Goal: Transaction & Acquisition: Purchase product/service

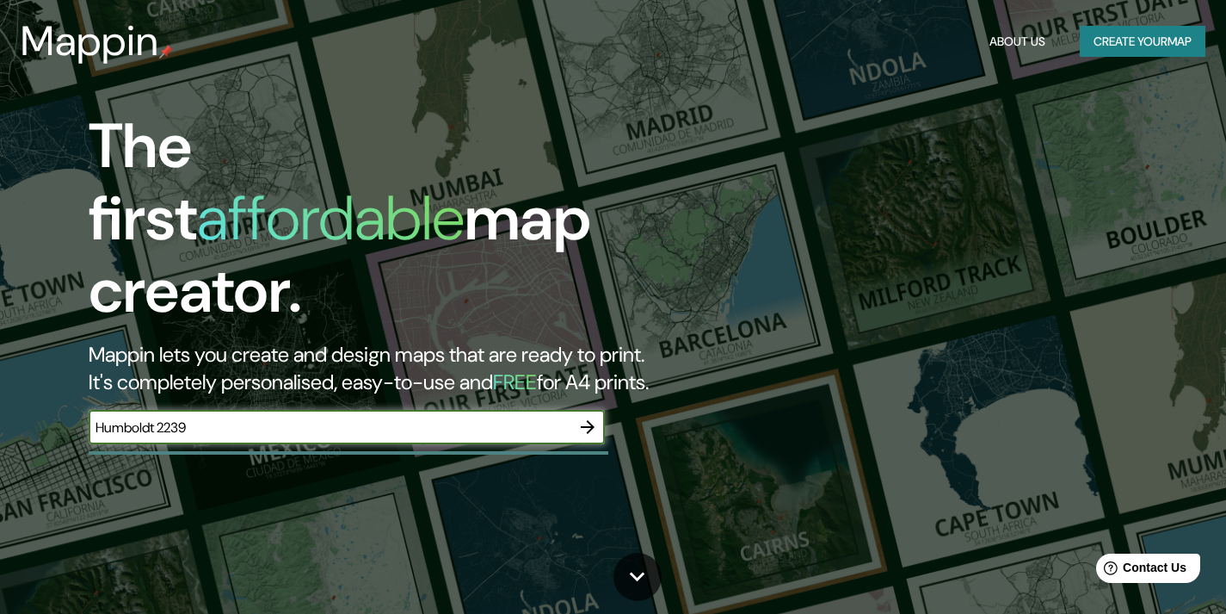
type input "Humboldt 2239"
click at [590, 420] on icon "button" at bounding box center [588, 427] width 14 height 14
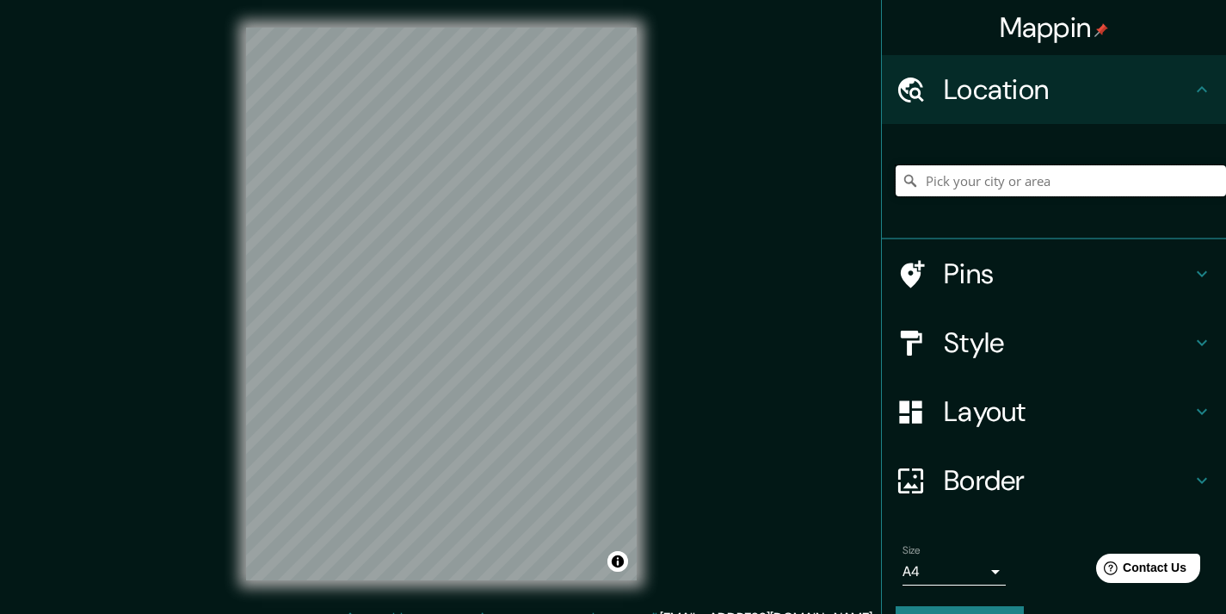
click at [969, 182] on input "Pick your city or area" at bounding box center [1061, 180] width 330 height 31
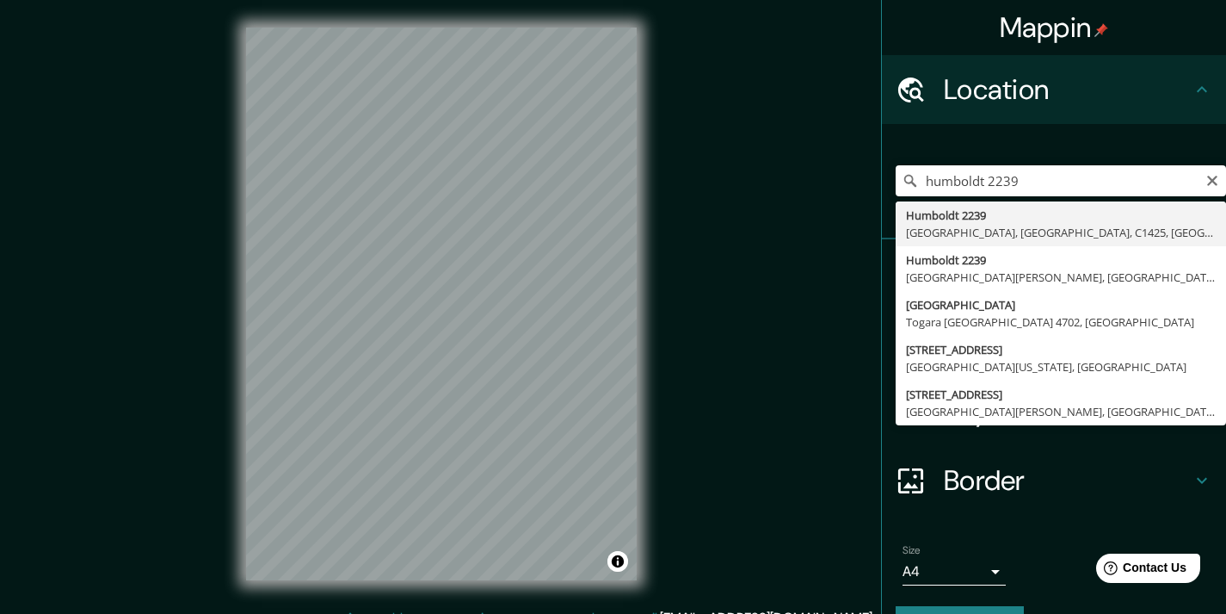
type input "[STREET_ADDRESS]"
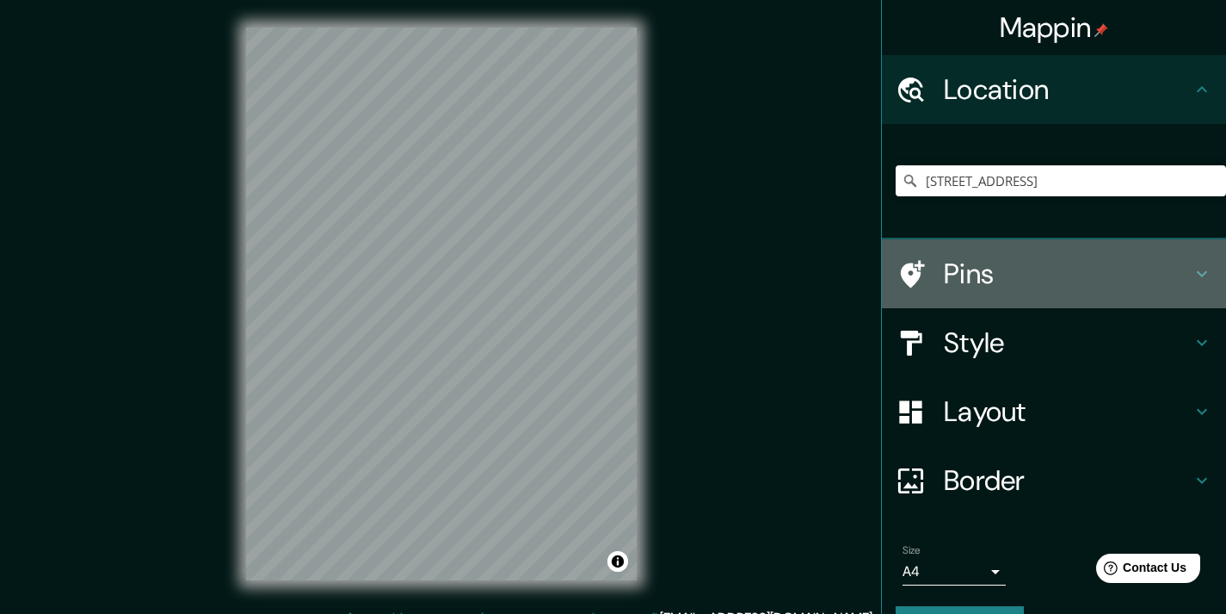
click at [924, 290] on div "Pins" at bounding box center [1054, 273] width 344 height 69
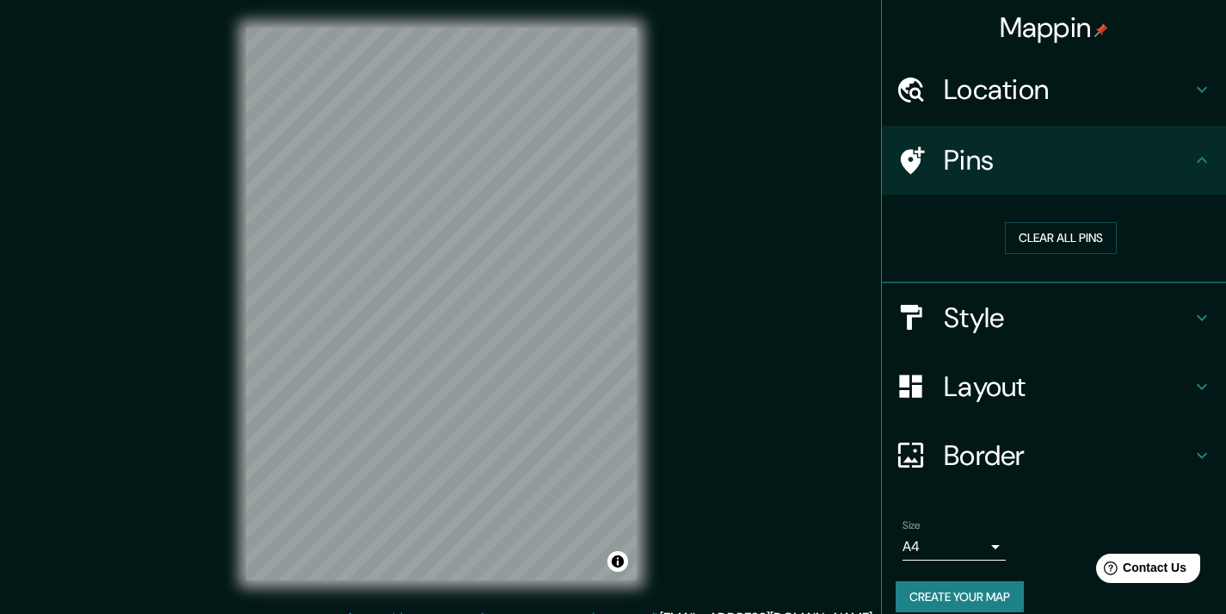
click at [984, 175] on h4 "Pins" at bounding box center [1068, 160] width 248 height 34
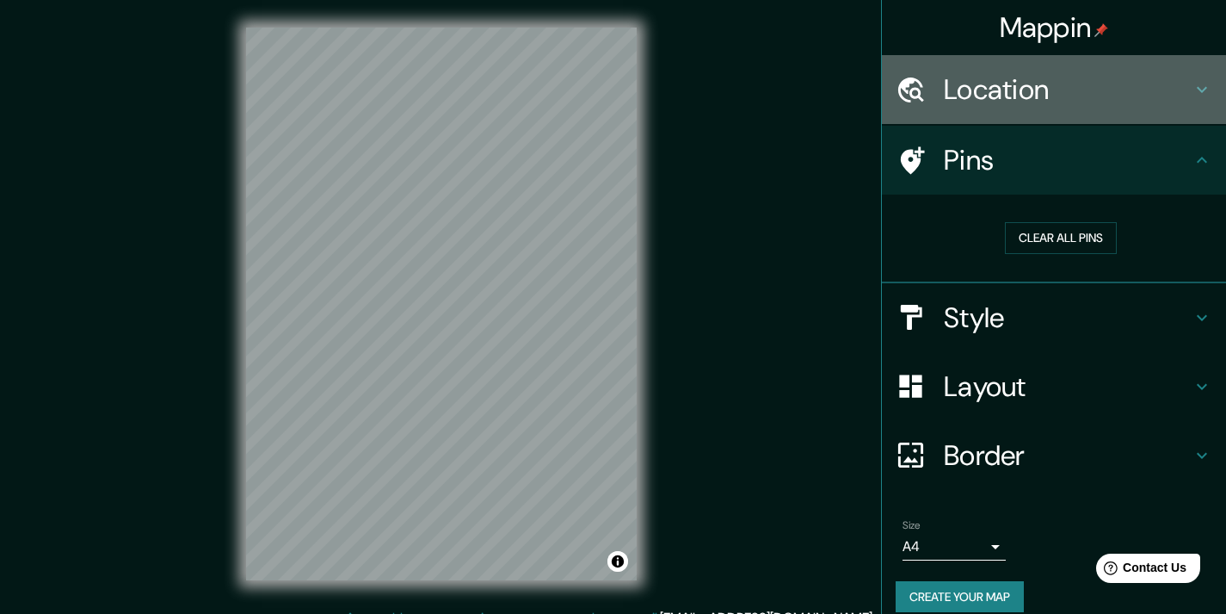
click at [978, 91] on h4 "Location" at bounding box center [1068, 89] width 248 height 34
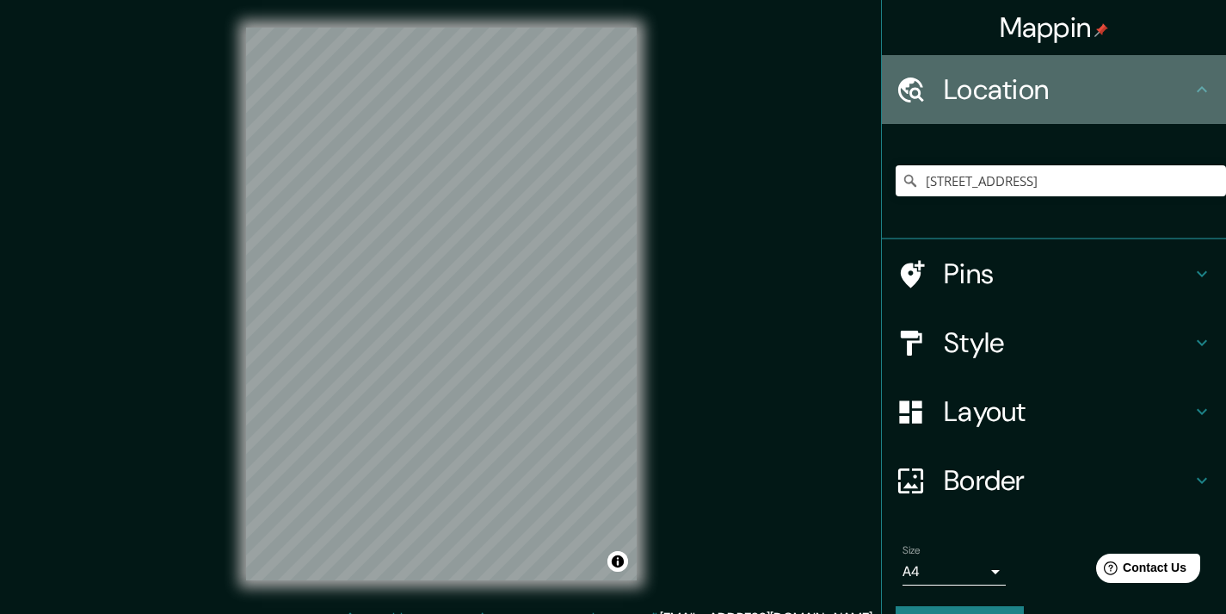
click at [978, 92] on h4 "Location" at bounding box center [1068, 89] width 248 height 34
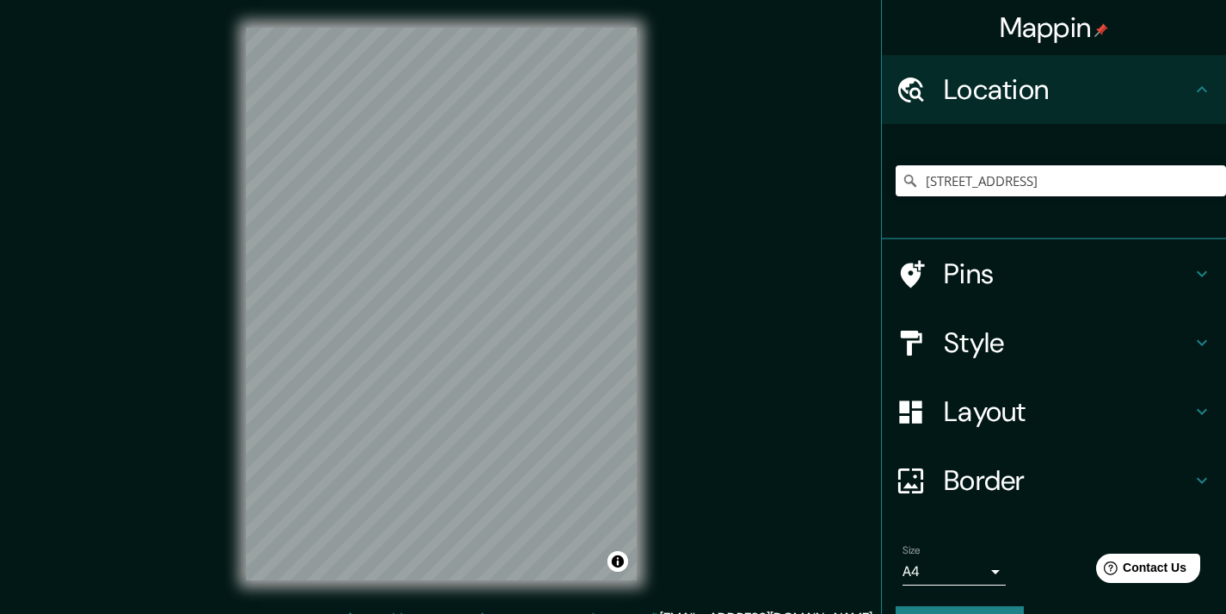
click at [972, 260] on h4 "Pins" at bounding box center [1068, 273] width 248 height 34
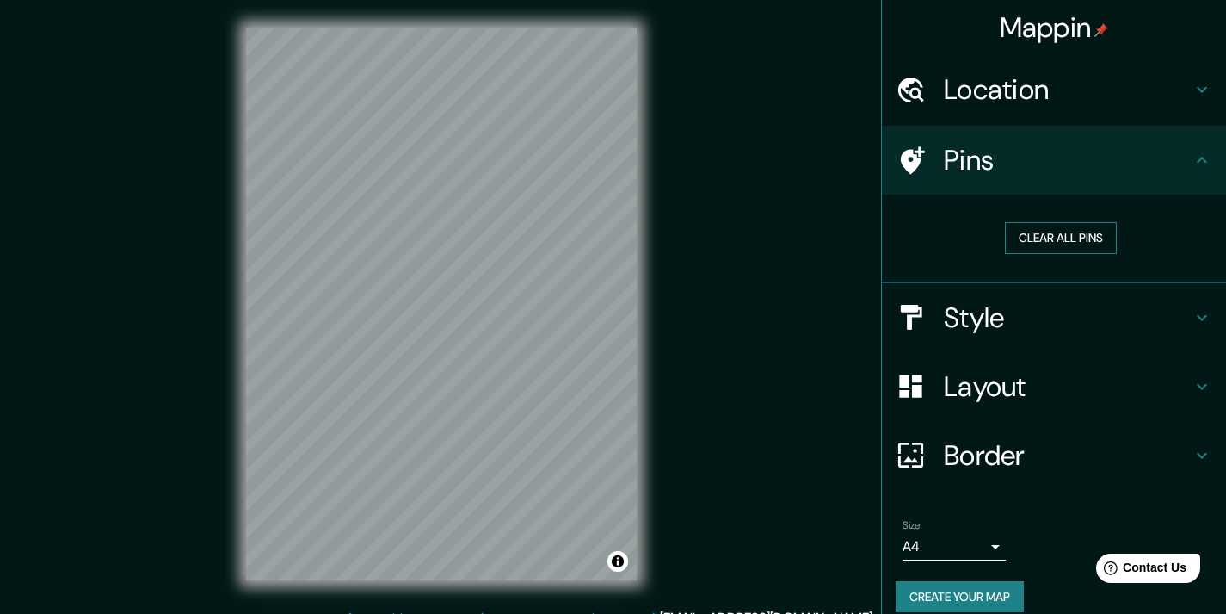
click at [1033, 252] on button "Clear all pins" at bounding box center [1061, 238] width 112 height 32
click at [1023, 307] on h4 "Style" at bounding box center [1068, 317] width 248 height 34
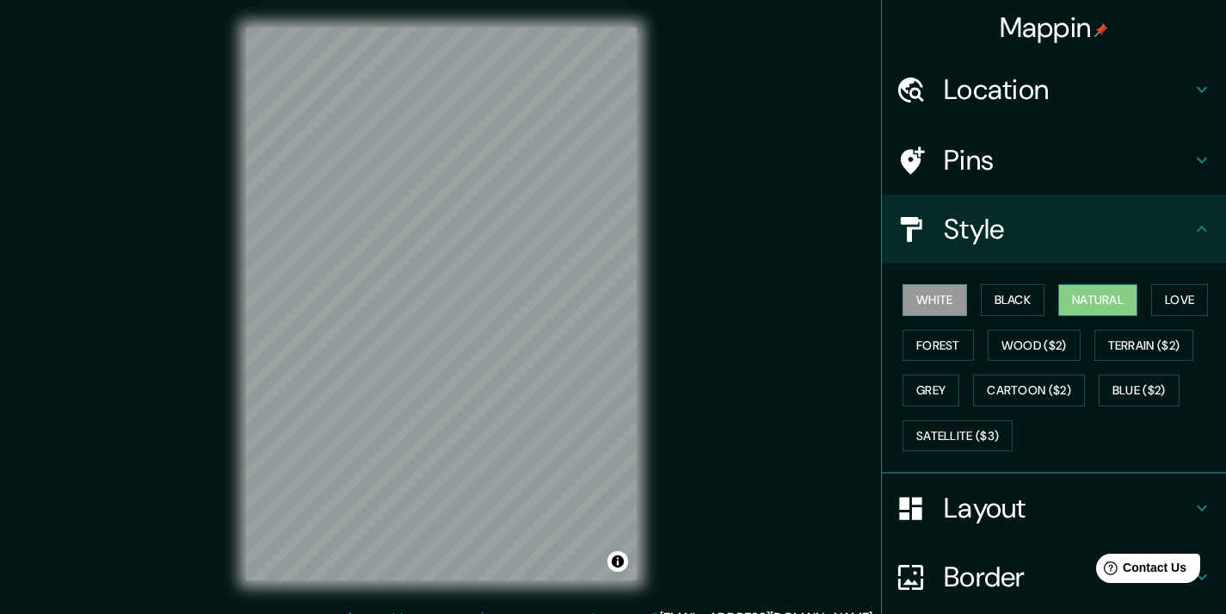
click at [1108, 295] on button "Natural" at bounding box center [1098, 300] width 79 height 32
click at [1013, 312] on button "Black" at bounding box center [1013, 300] width 65 height 32
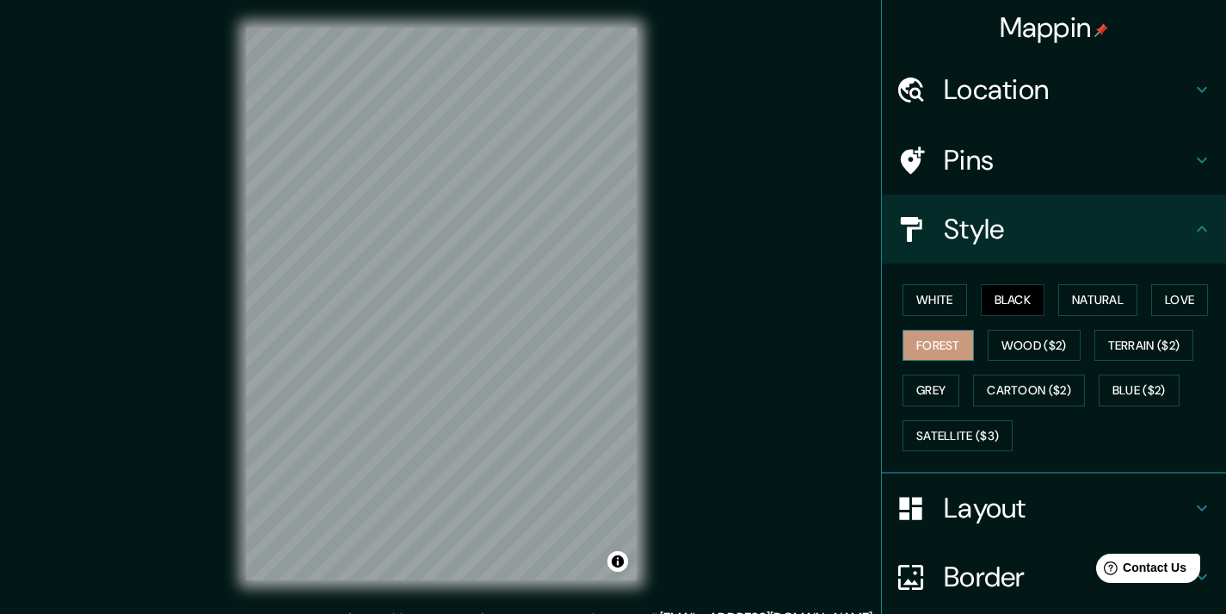
click at [929, 350] on button "Forest" at bounding box center [938, 346] width 71 height 32
click at [1122, 342] on button "Terrain ($2)" at bounding box center [1145, 346] width 100 height 32
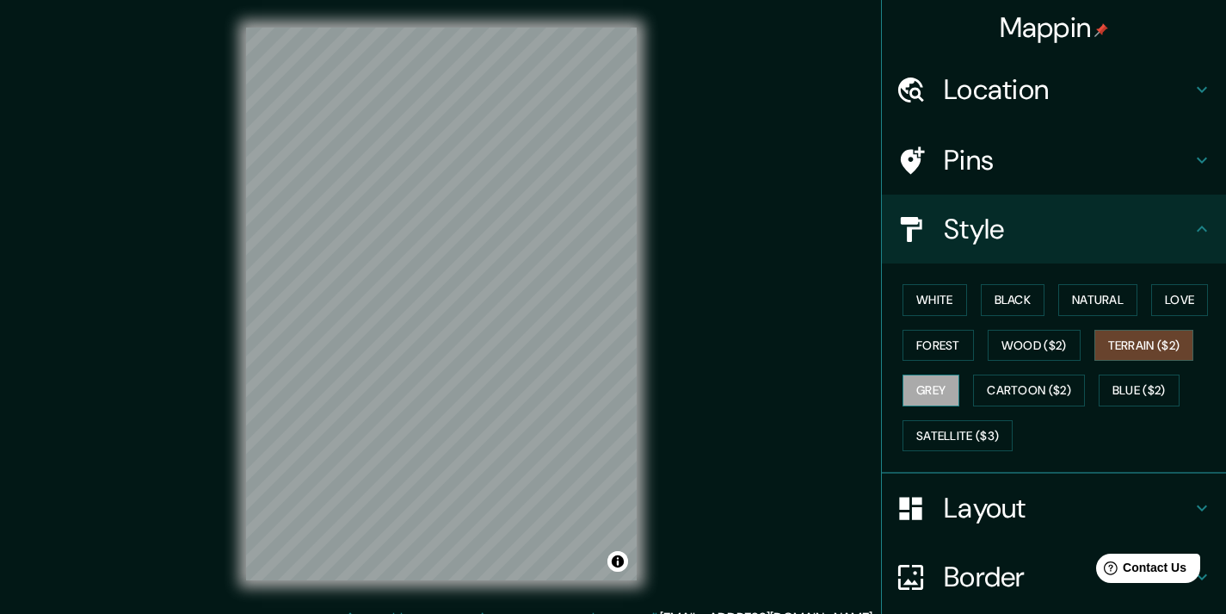
click at [933, 395] on button "Grey" at bounding box center [931, 390] width 57 height 32
click at [1075, 297] on button "Natural" at bounding box center [1098, 300] width 79 height 32
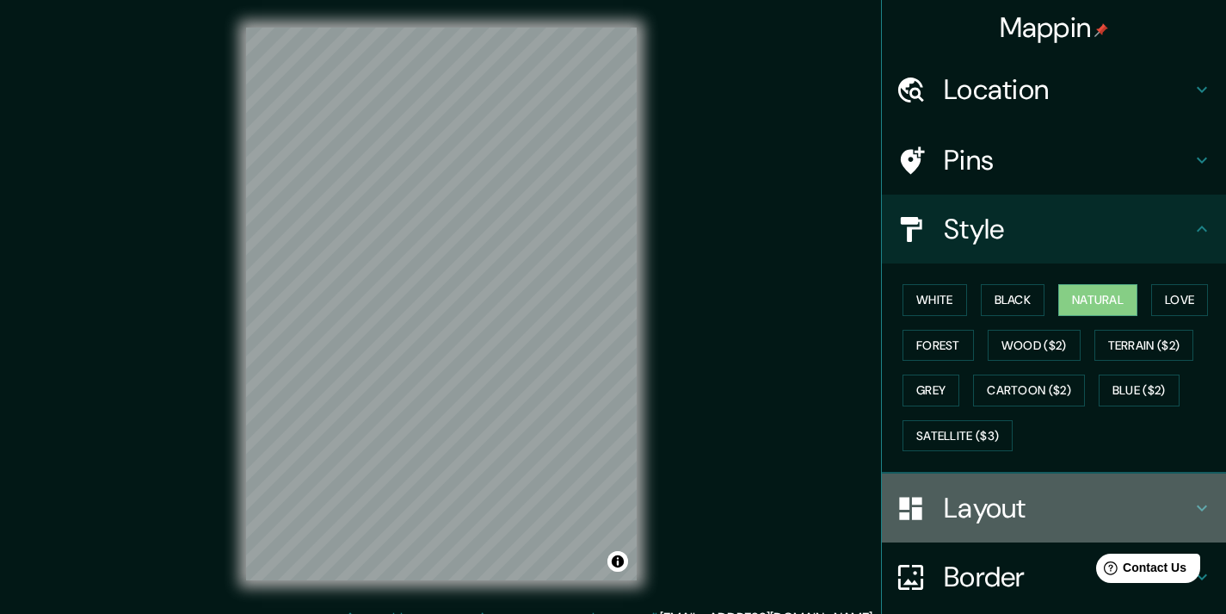
click at [961, 508] on h4 "Layout" at bounding box center [1068, 508] width 248 height 34
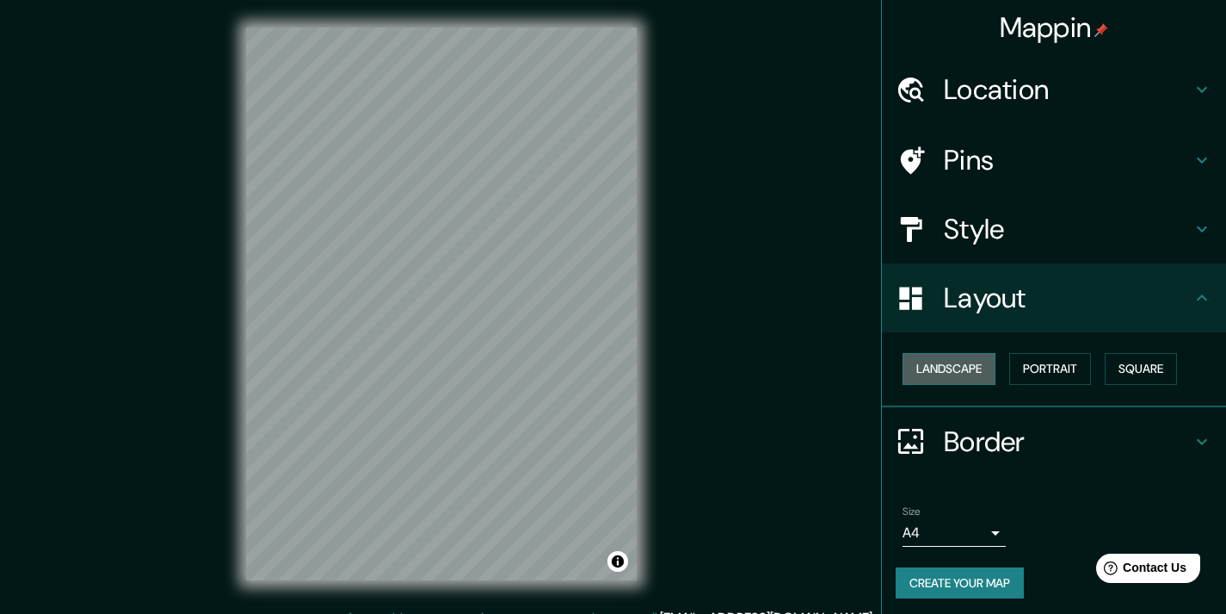
click at [951, 360] on button "Landscape" at bounding box center [949, 369] width 93 height 32
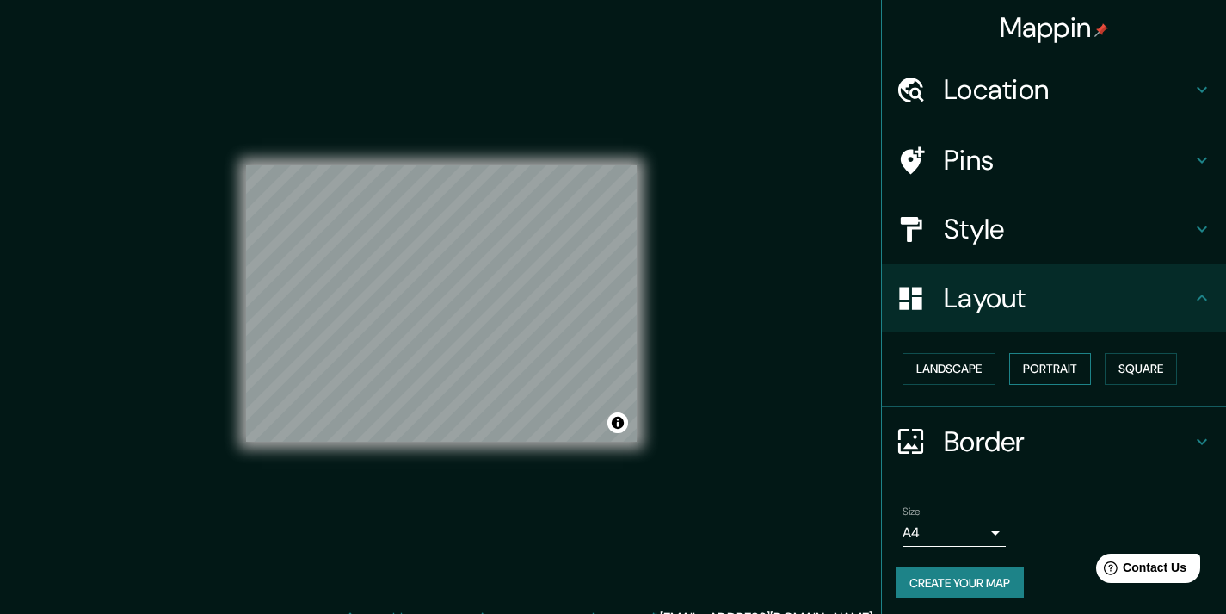
click at [1038, 365] on button "Portrait" at bounding box center [1050, 369] width 82 height 32
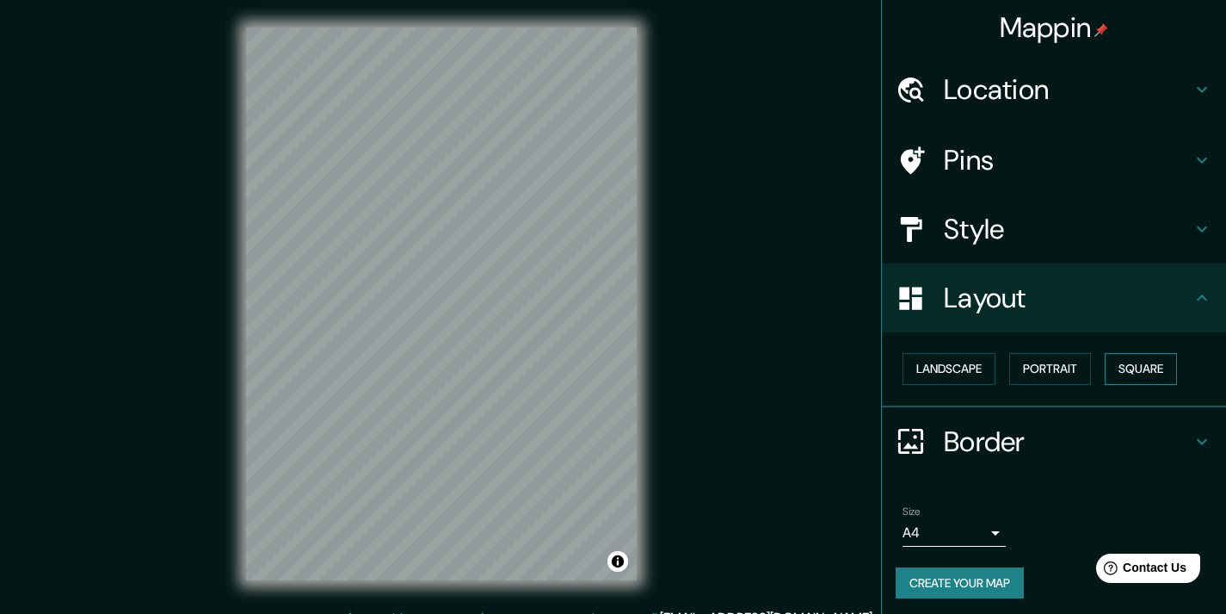
click at [1156, 367] on button "Square" at bounding box center [1141, 369] width 72 height 32
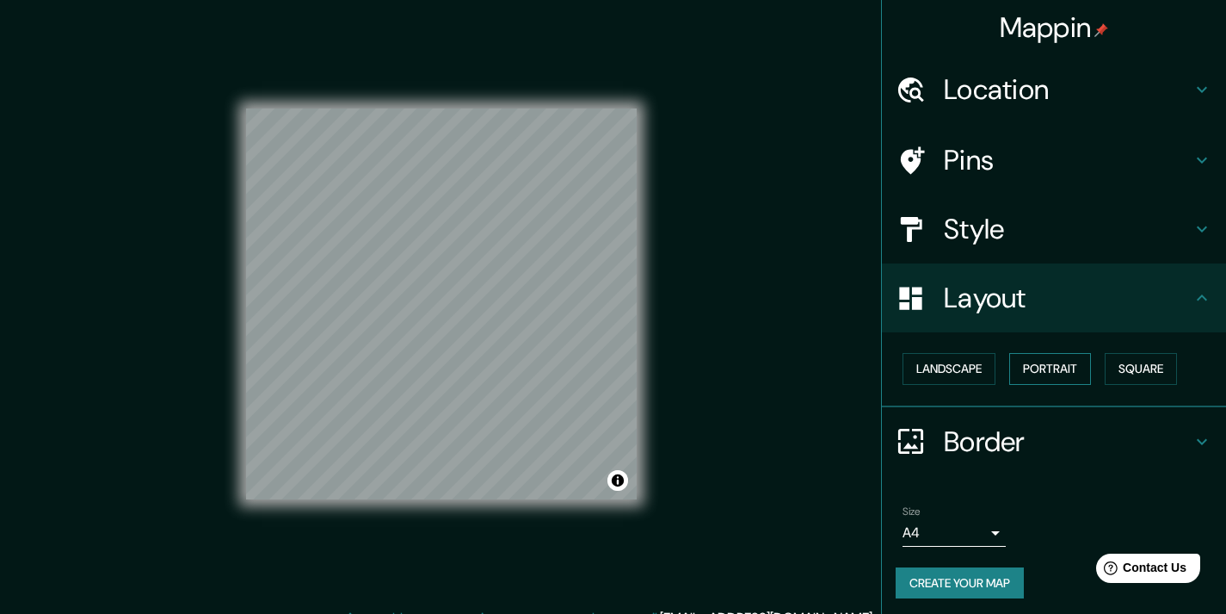
click at [1063, 375] on button "Portrait" at bounding box center [1050, 369] width 82 height 32
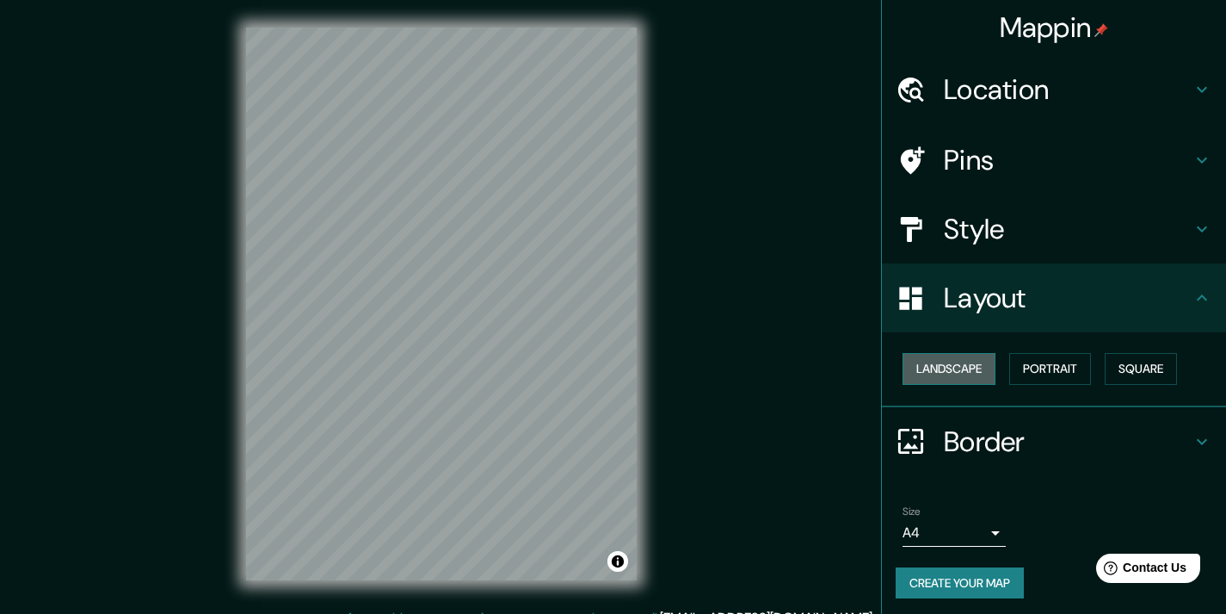
click at [946, 371] on button "Landscape" at bounding box center [949, 369] width 93 height 32
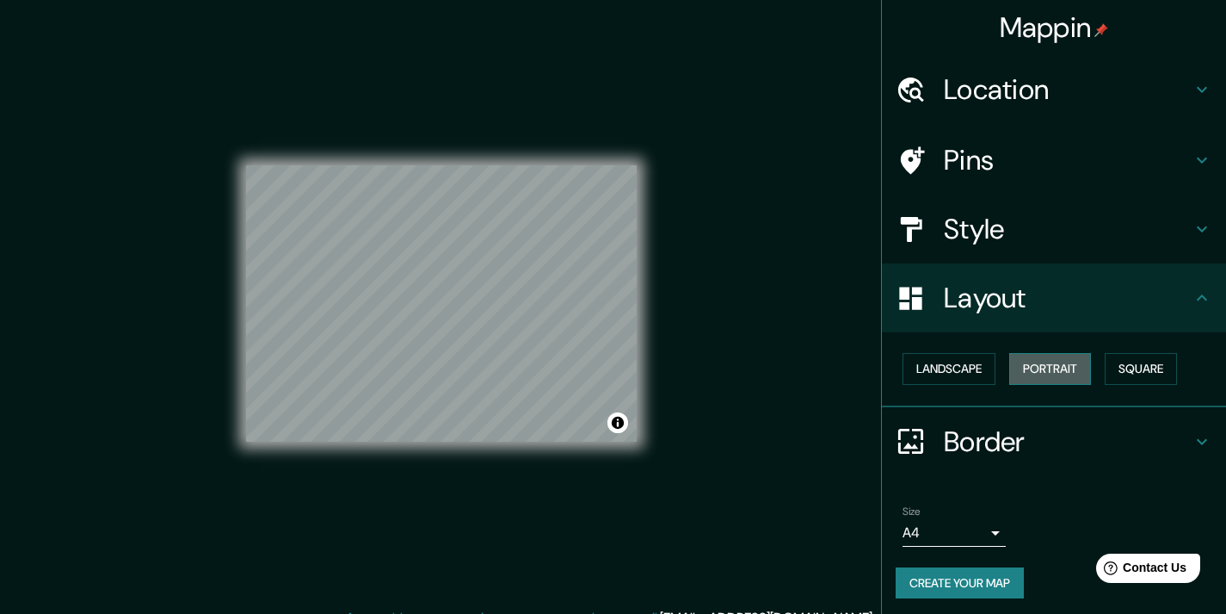
click at [1021, 366] on button "Portrait" at bounding box center [1050, 369] width 82 height 32
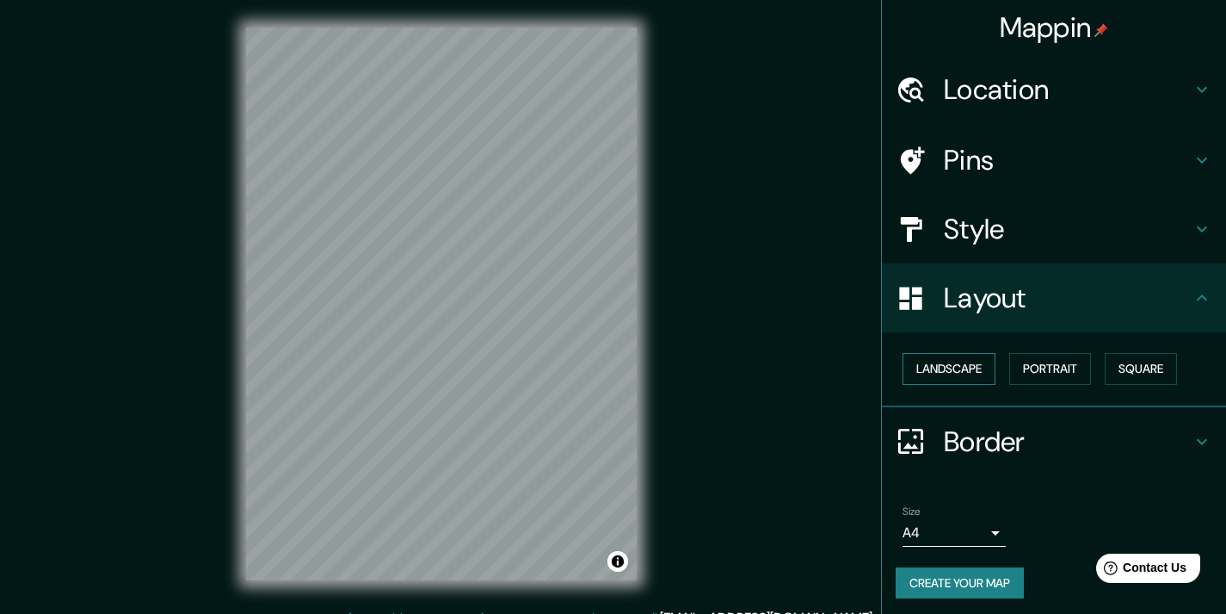
click at [937, 372] on button "Landscape" at bounding box center [949, 369] width 93 height 32
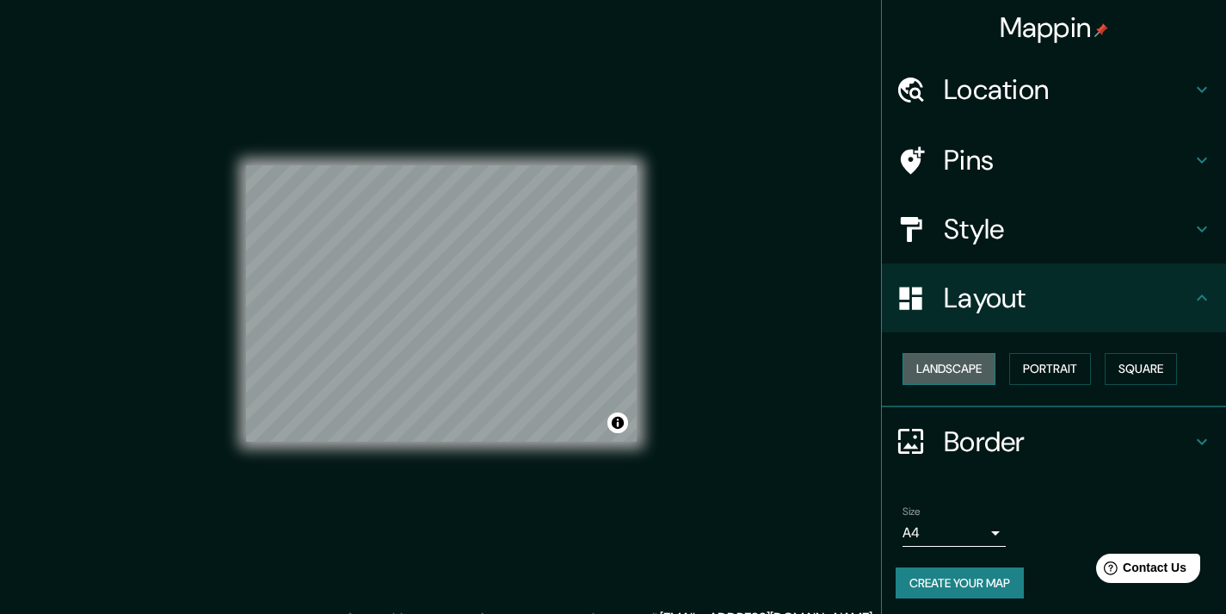
click at [937, 372] on button "Landscape" at bounding box center [949, 369] width 93 height 32
click at [1034, 369] on button "Portrait" at bounding box center [1050, 369] width 82 height 32
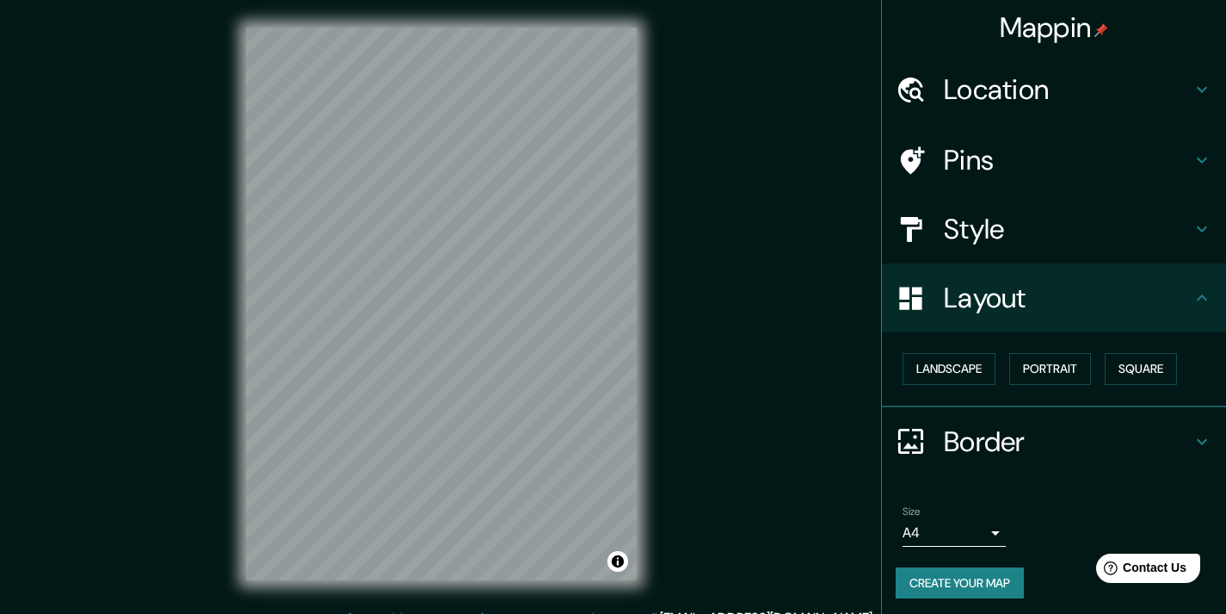
click at [1016, 435] on h4 "Border" at bounding box center [1068, 441] width 248 height 34
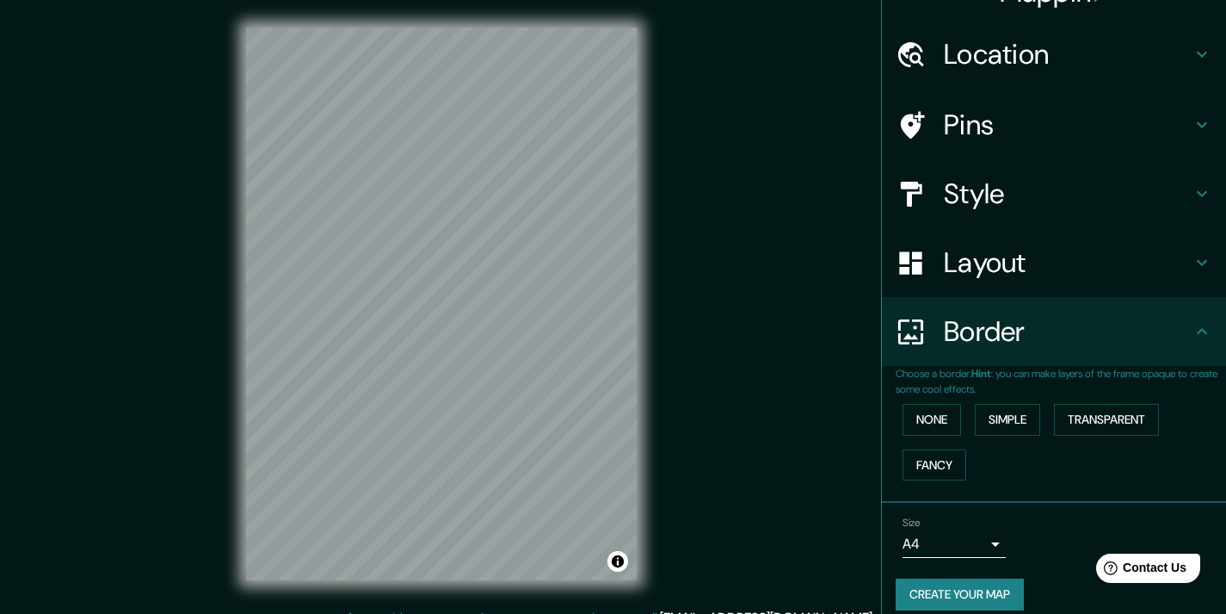
scroll to position [51, 0]
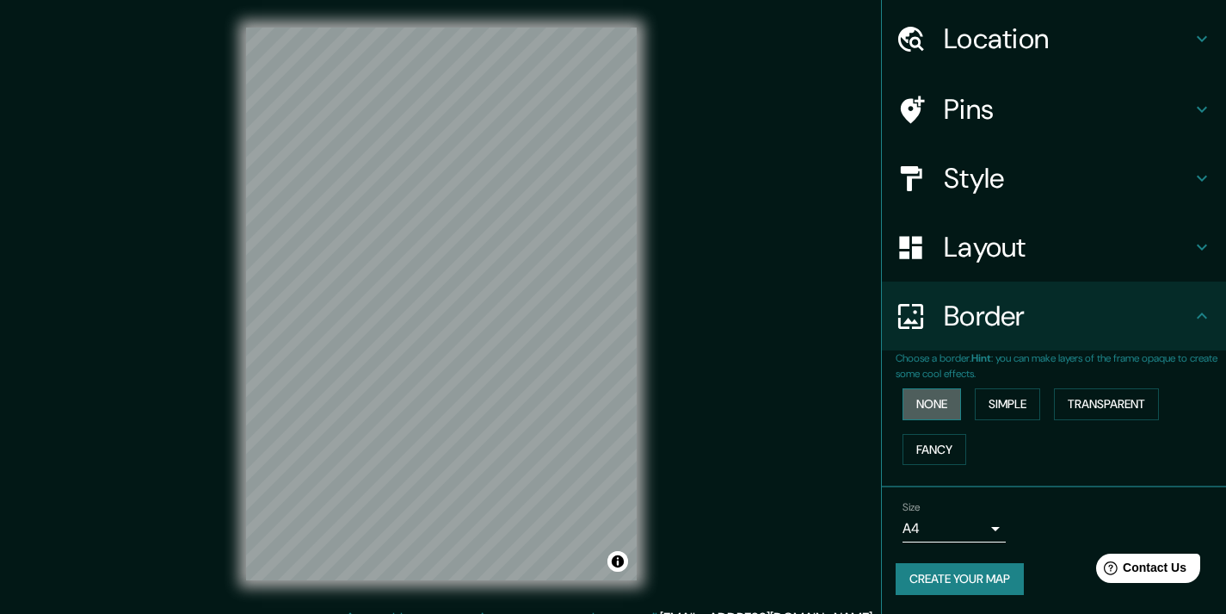
click at [917, 411] on button "None" at bounding box center [932, 404] width 59 height 32
click at [991, 410] on button "Simple" at bounding box center [1007, 404] width 65 height 32
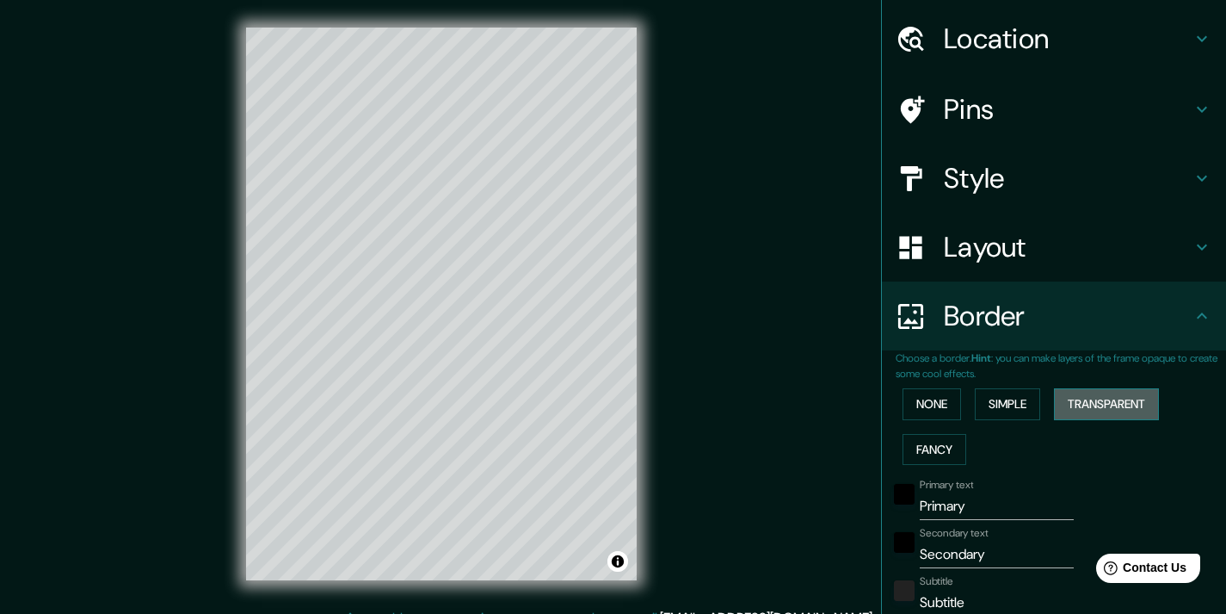
click at [1109, 402] on button "Transparent" at bounding box center [1106, 404] width 105 height 32
click at [948, 430] on div "None Simple Transparent Fancy" at bounding box center [1061, 426] width 330 height 90
click at [937, 450] on button "Fancy" at bounding box center [935, 450] width 64 height 32
click at [925, 393] on button "None" at bounding box center [932, 404] width 59 height 32
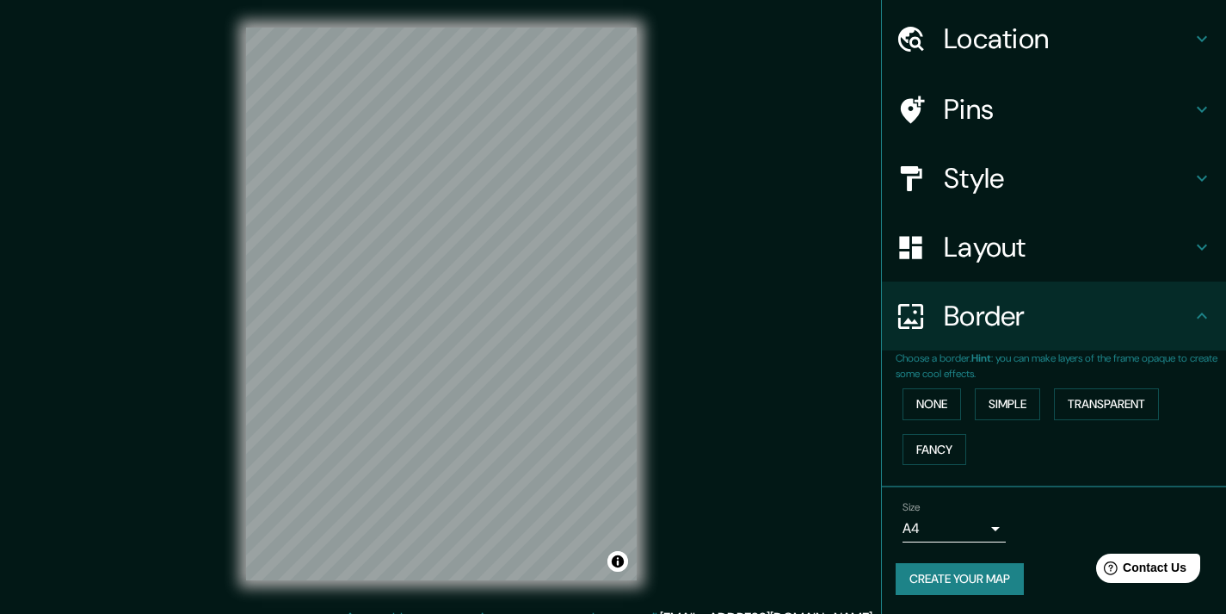
click at [1004, 293] on div "Border" at bounding box center [1054, 315] width 344 height 69
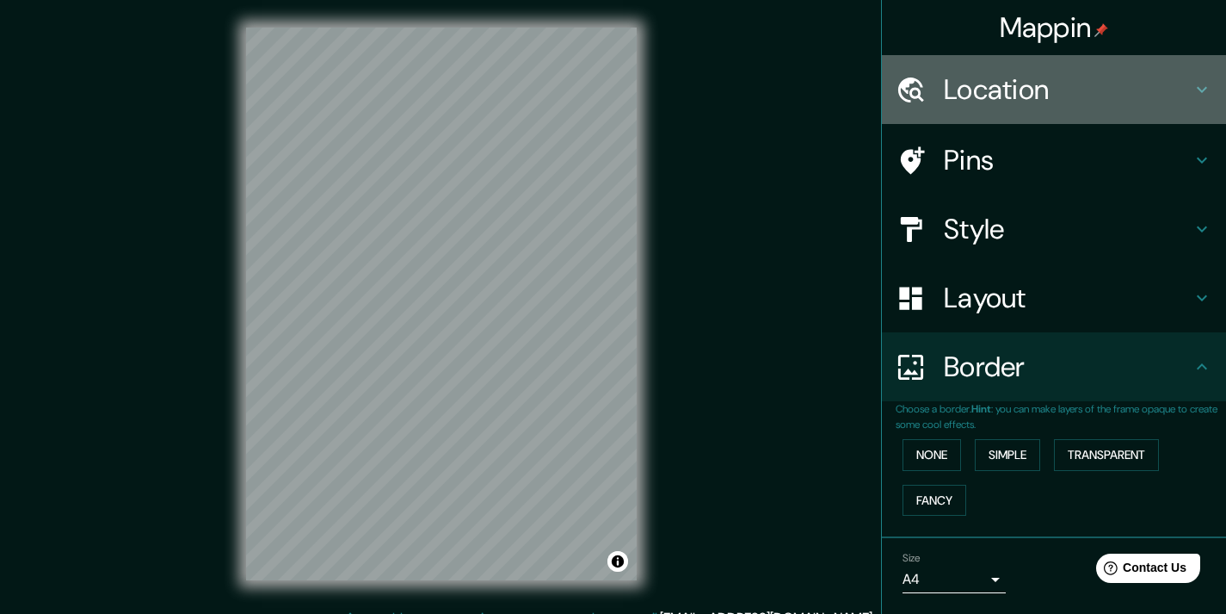
click at [1026, 97] on h4 "Location" at bounding box center [1068, 89] width 248 height 34
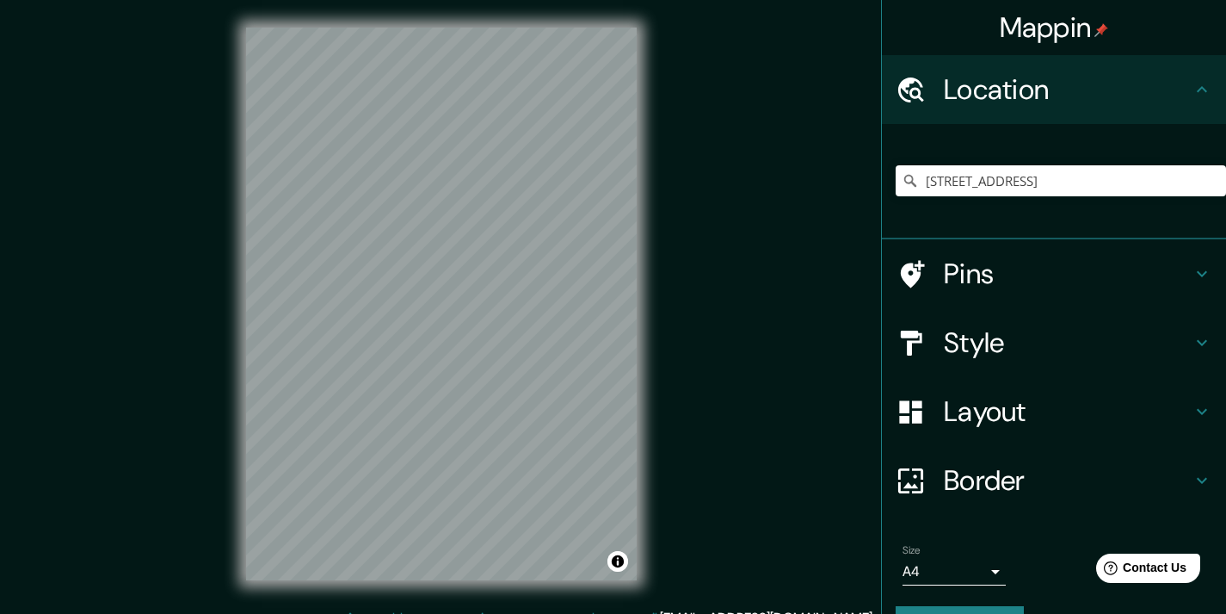
scroll to position [44, 0]
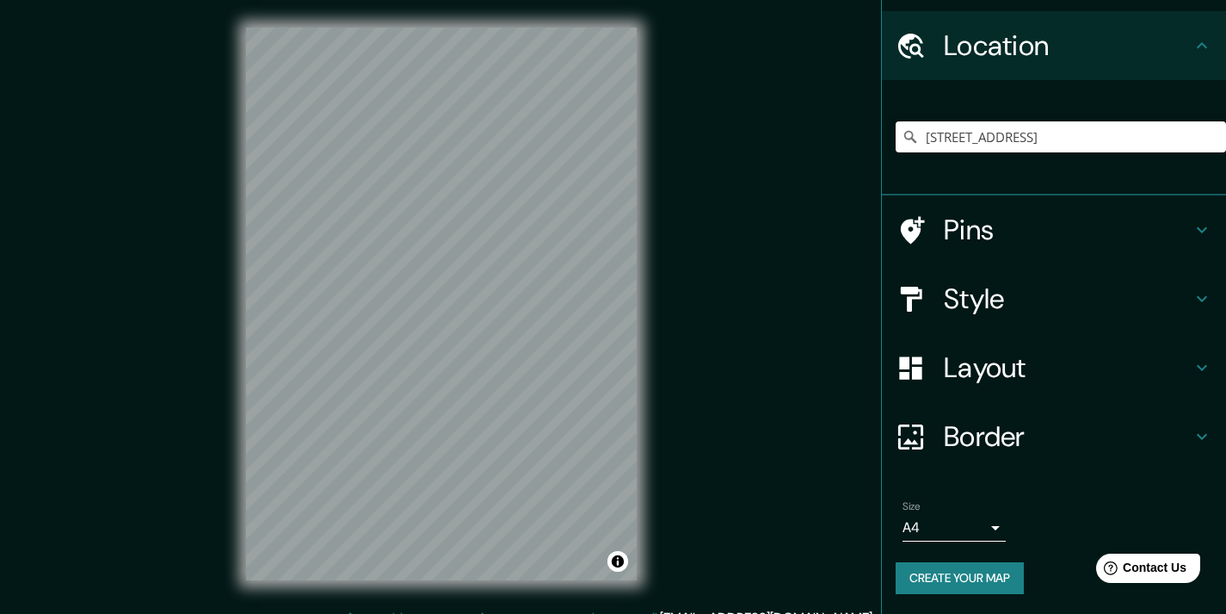
click at [973, 579] on button "Create your map" at bounding box center [960, 578] width 128 height 32
click at [963, 449] on h4 "Border" at bounding box center [1068, 436] width 248 height 34
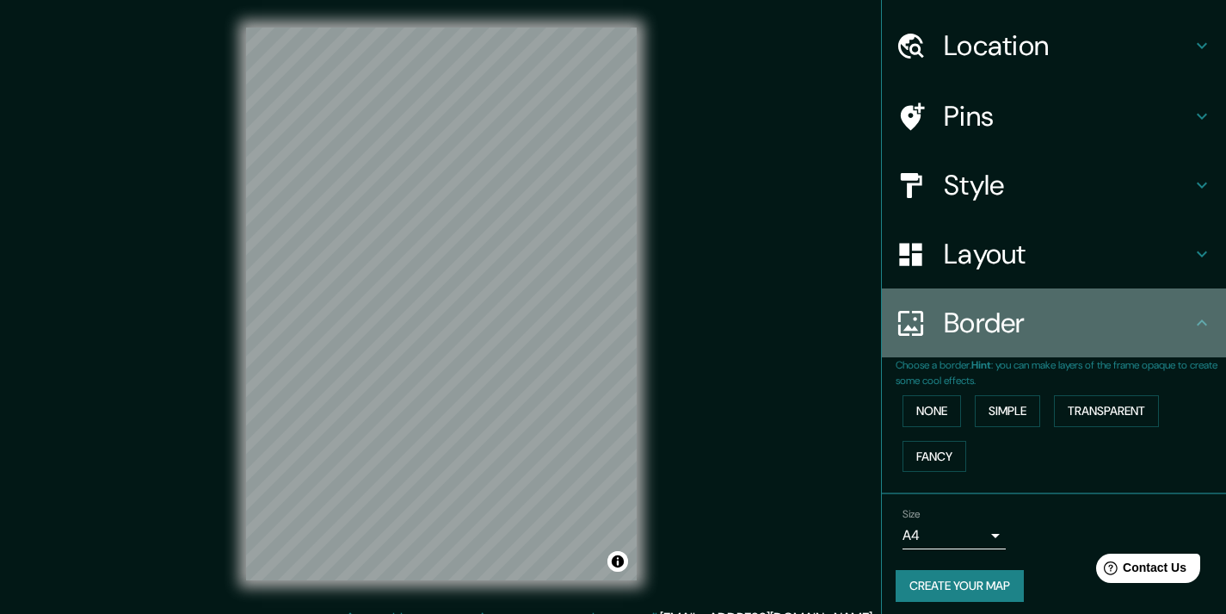
click at [985, 330] on h4 "Border" at bounding box center [1068, 323] width 248 height 34
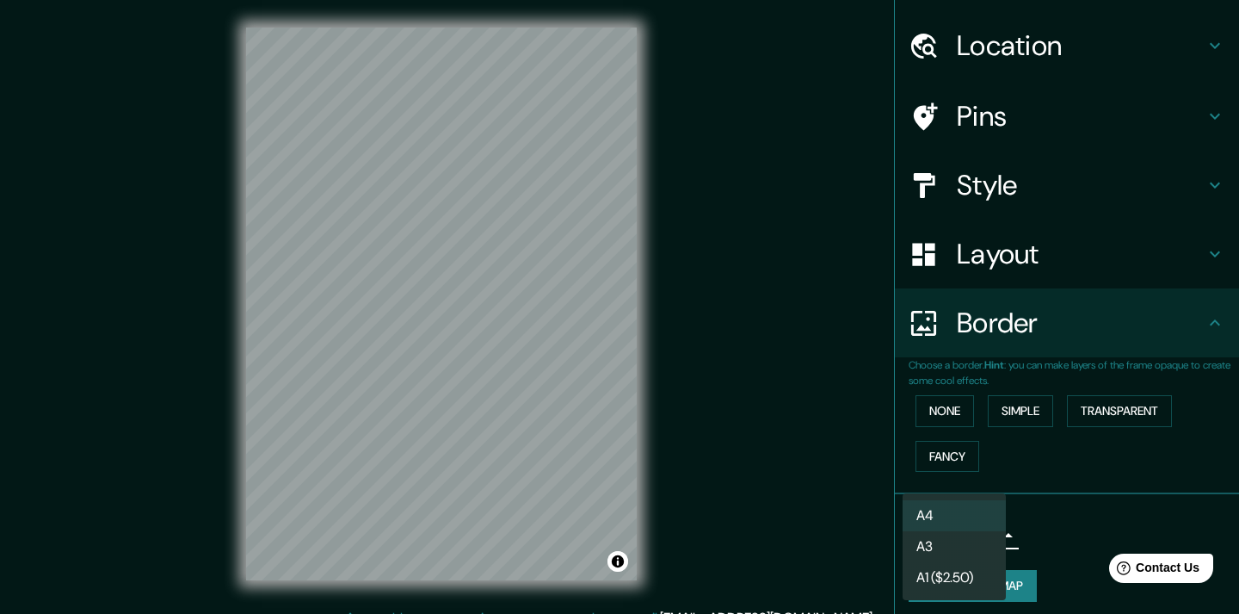
click at [945, 536] on body "Mappin Location [STREET_ADDRESS] Pins Style Layout Border Choose a border. Hint…" at bounding box center [619, 307] width 1239 height 614
click at [1036, 526] on div at bounding box center [619, 307] width 1239 height 614
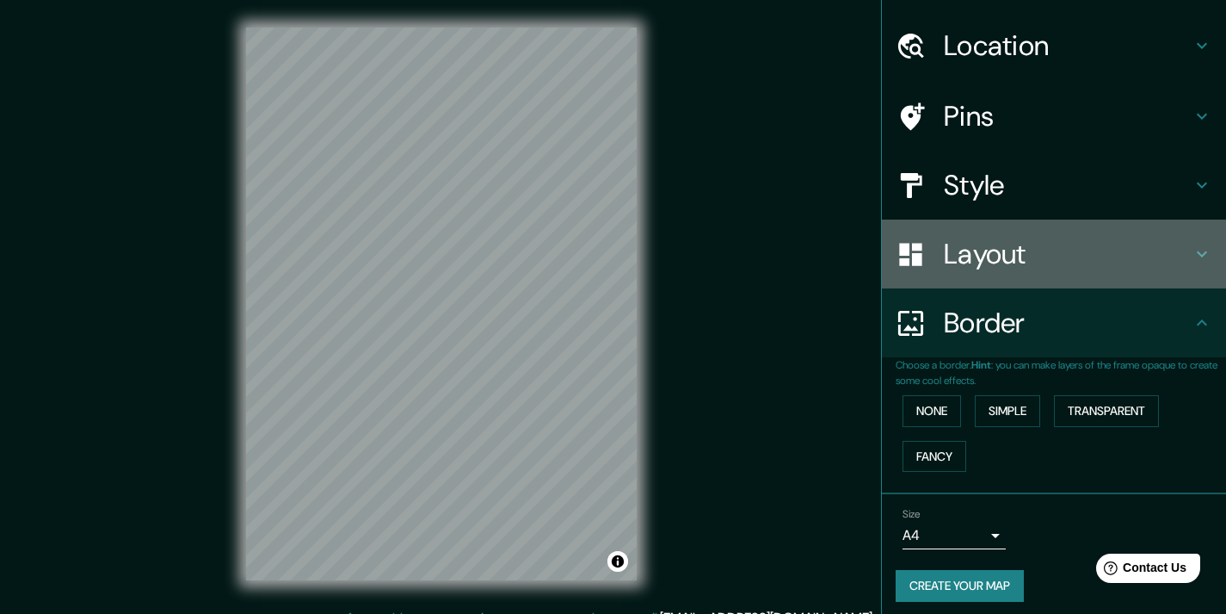
click at [961, 268] on h4 "Layout" at bounding box center [1068, 254] width 248 height 34
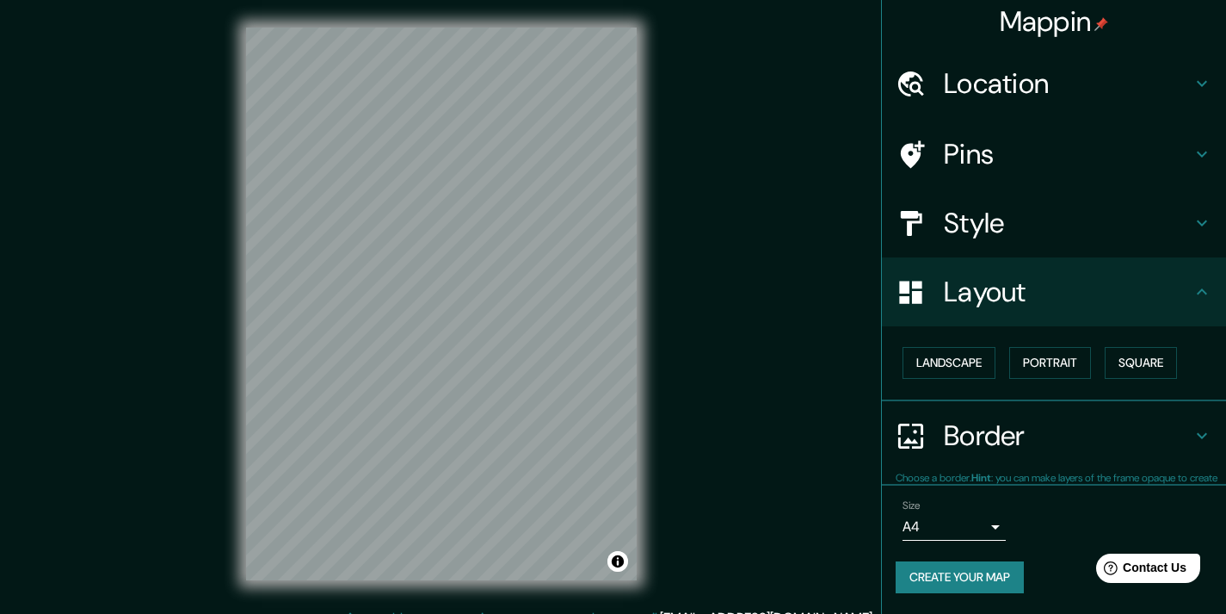
scroll to position [5, 0]
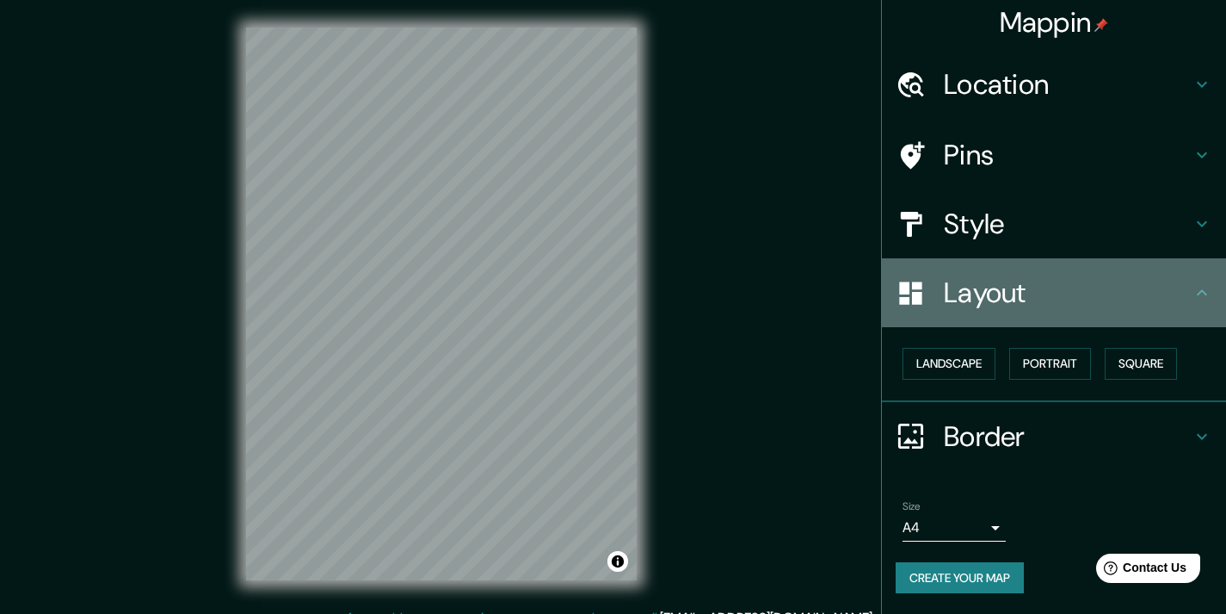
click at [984, 281] on h4 "Layout" at bounding box center [1068, 292] width 248 height 34
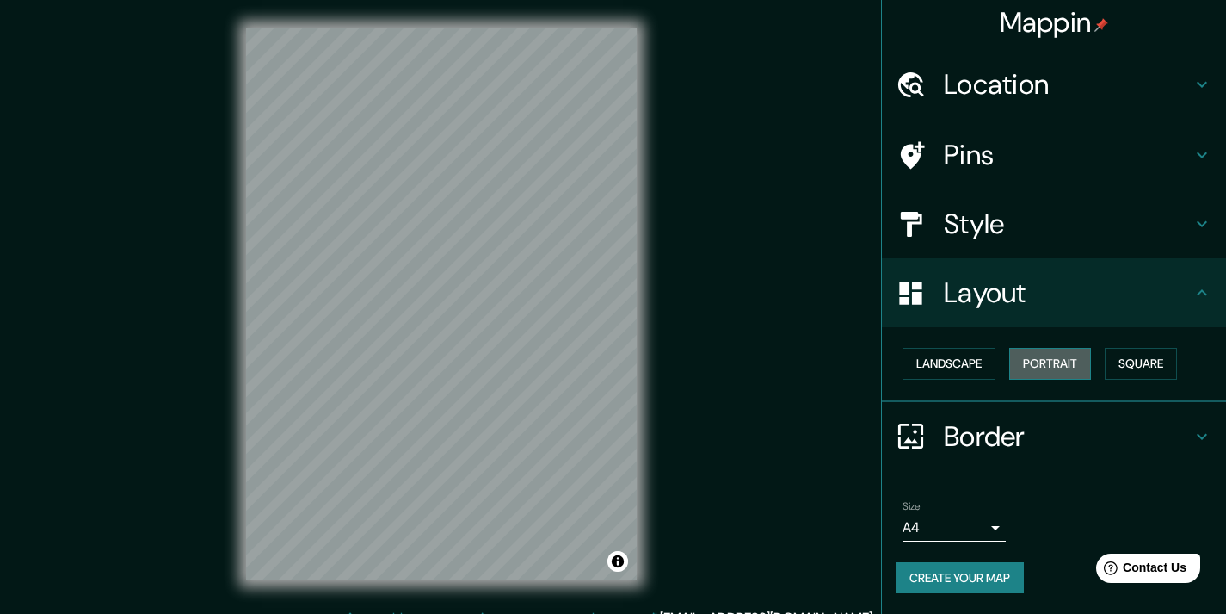
click at [1038, 369] on button "Portrait" at bounding box center [1050, 364] width 82 height 32
click at [957, 371] on button "Landscape" at bounding box center [949, 364] width 93 height 32
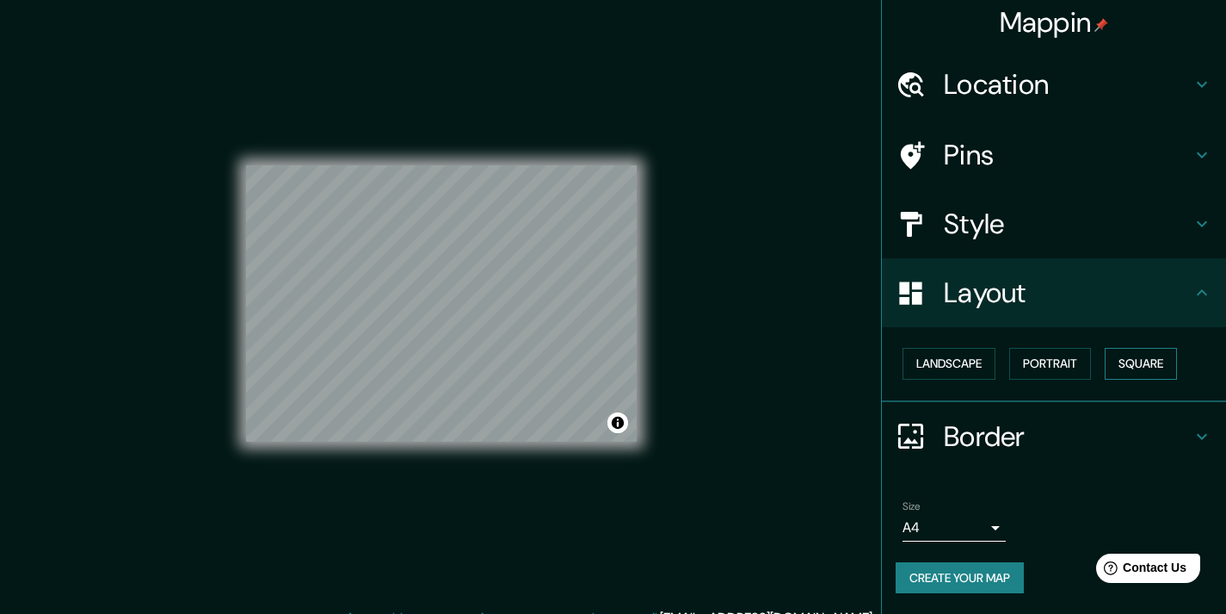
click at [1130, 359] on button "Square" at bounding box center [1141, 364] width 72 height 32
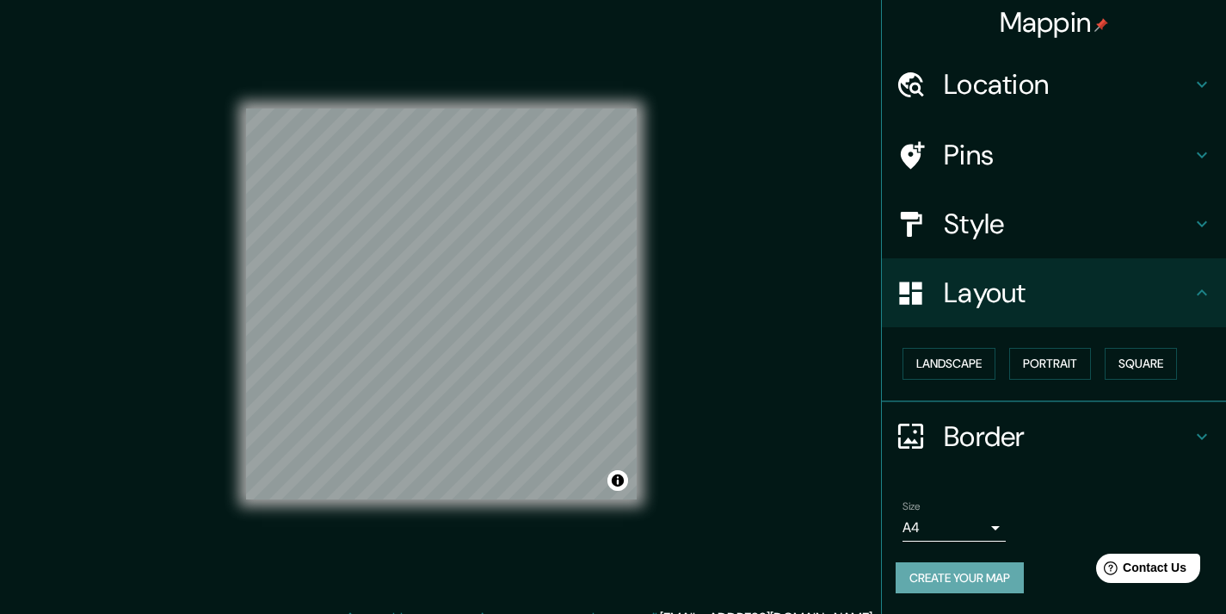
click at [982, 583] on button "Create your map" at bounding box center [960, 578] width 128 height 32
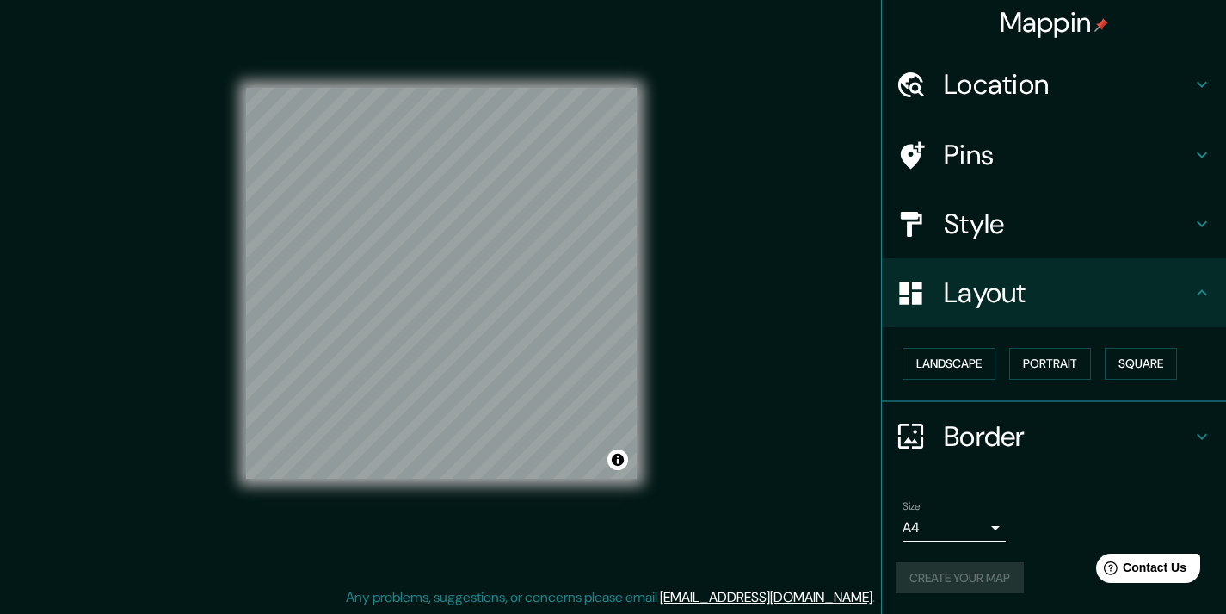
click at [1070, 276] on h4 "Layout" at bounding box center [1068, 292] width 248 height 34
click at [1197, 290] on icon at bounding box center [1202, 292] width 10 height 6
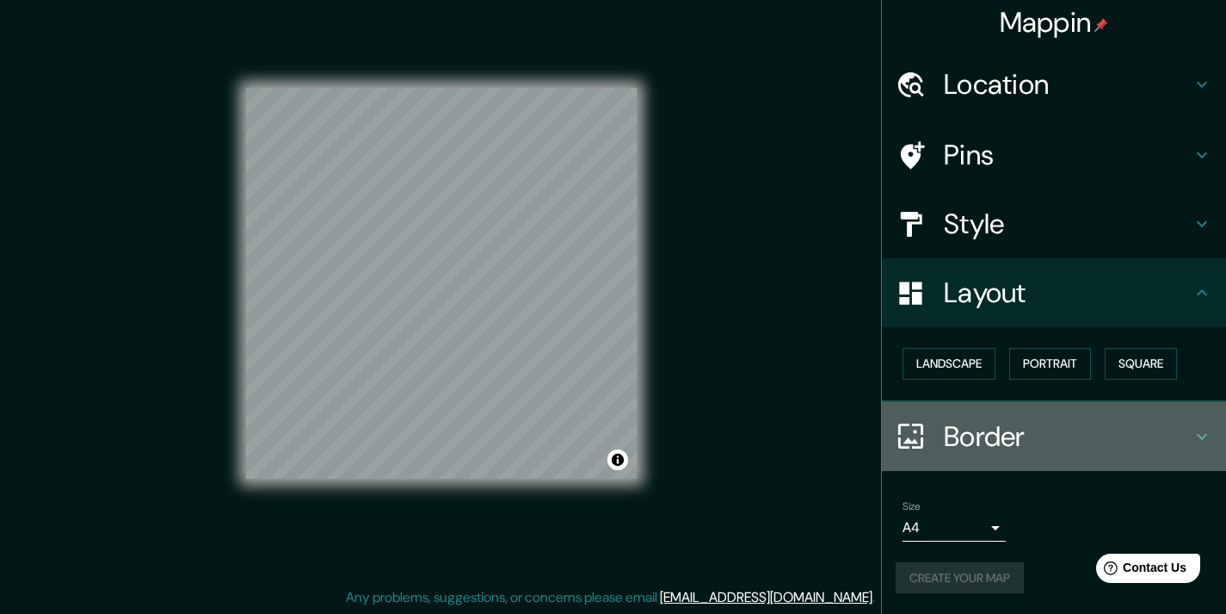
click at [1197, 436] on icon at bounding box center [1202, 436] width 10 height 6
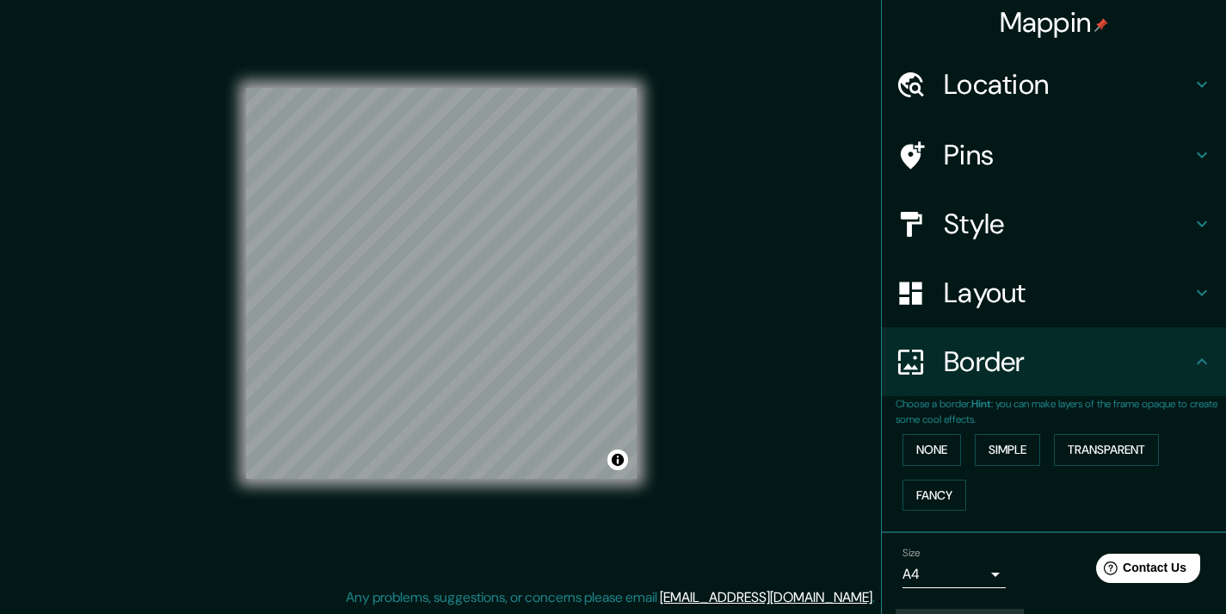
click at [1197, 363] on icon at bounding box center [1202, 361] width 10 height 6
click at [1192, 360] on icon at bounding box center [1202, 361] width 21 height 21
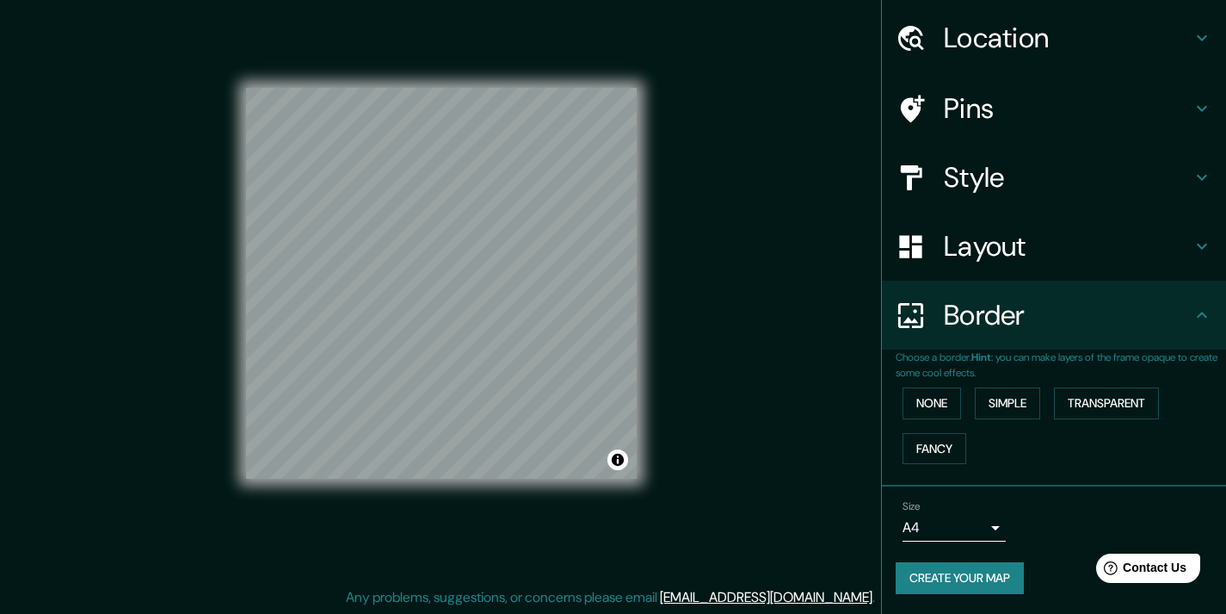
scroll to position [0, 0]
